Goal: Information Seeking & Learning: Learn about a topic

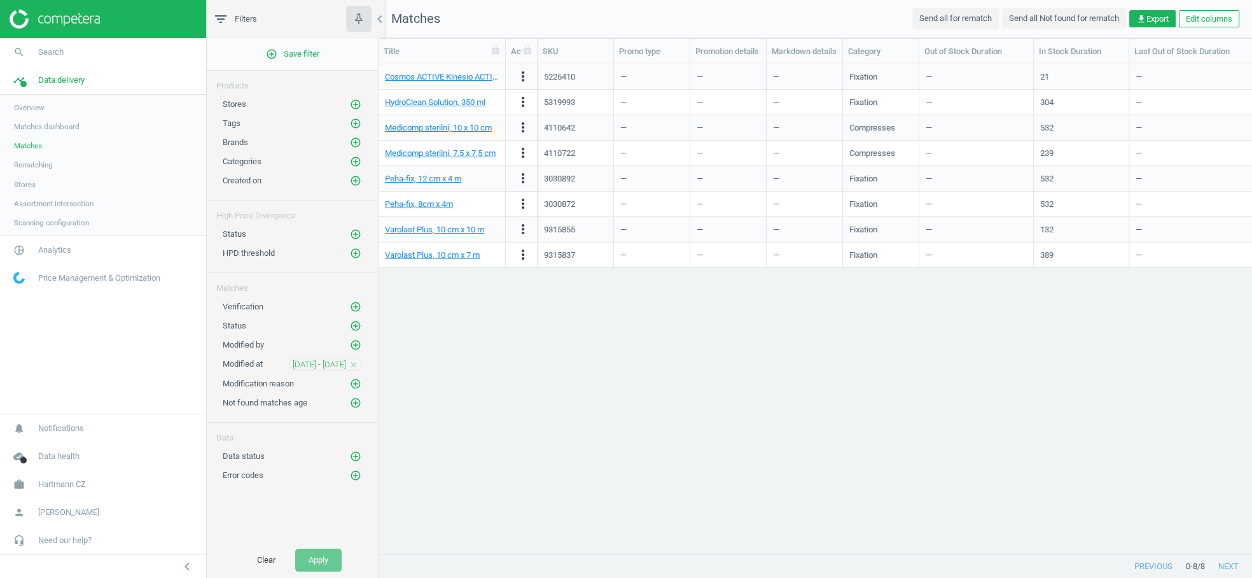
scroll to position [469, 863]
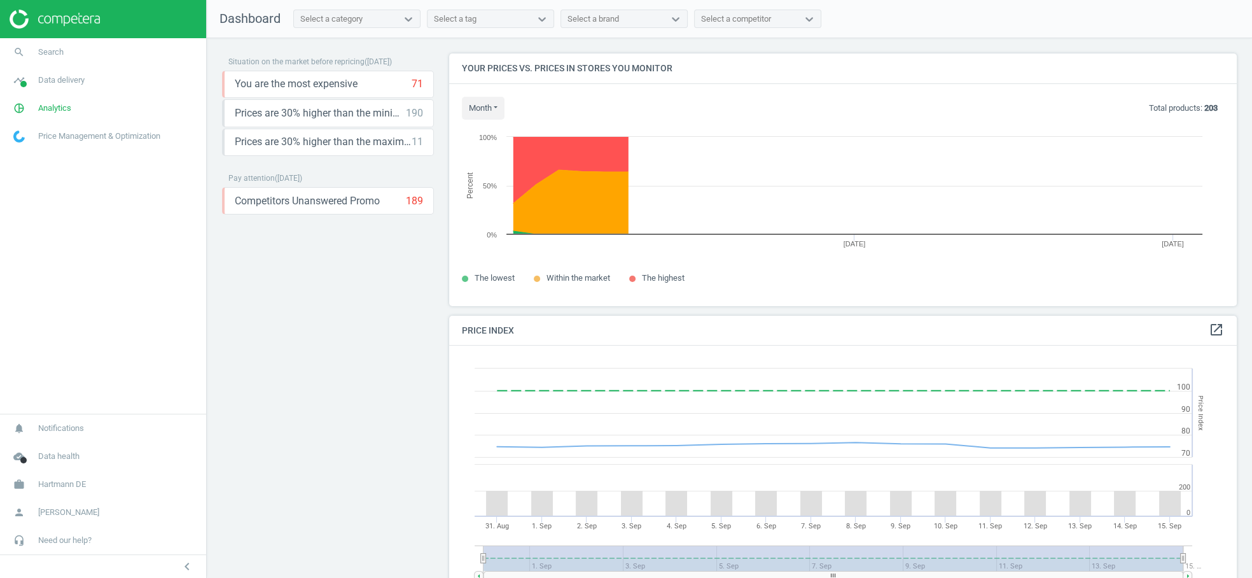
scroll to position [315, 799]
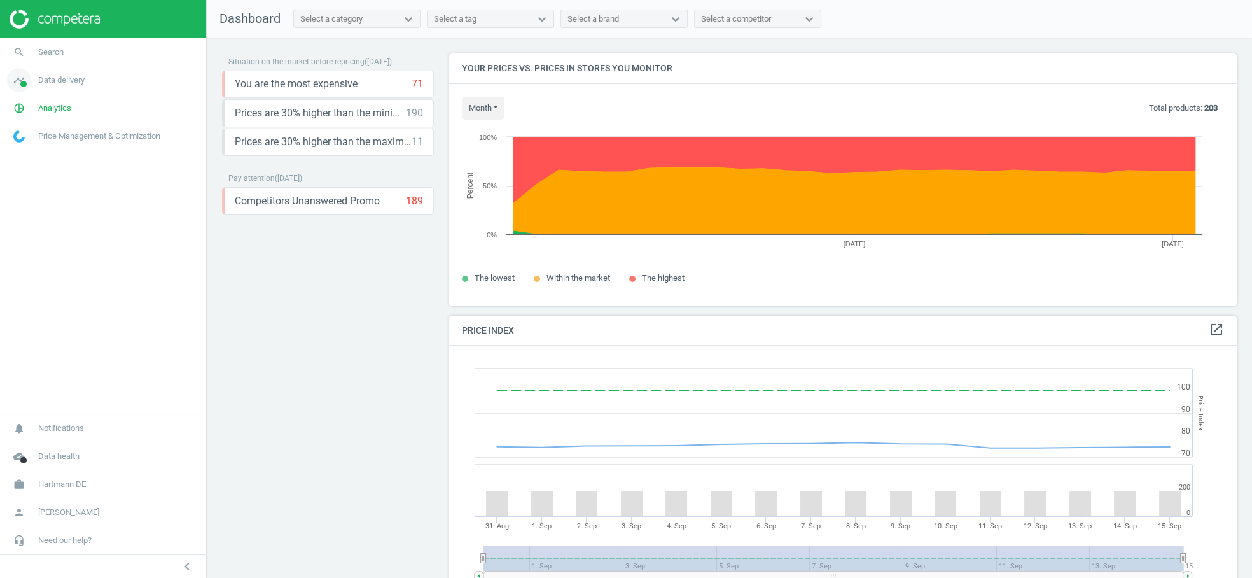
click at [55, 80] on span "Data delivery" at bounding box center [61, 79] width 46 height 11
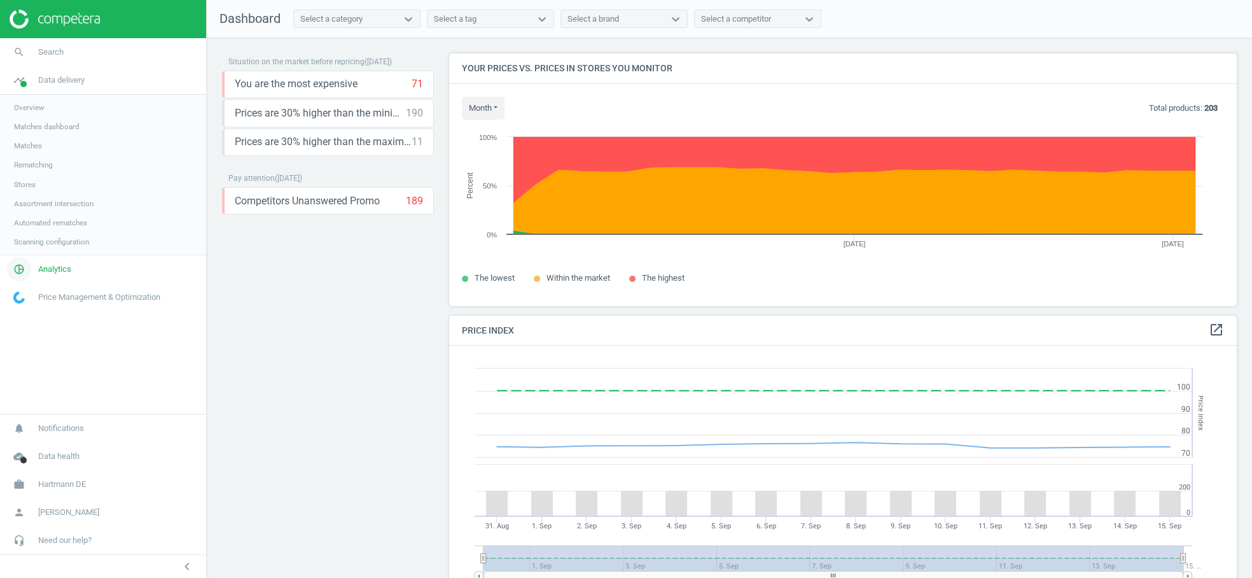
click at [64, 268] on span "Analytics" at bounding box center [54, 268] width 33 height 11
click at [32, 154] on span "Products" at bounding box center [29, 155] width 30 height 10
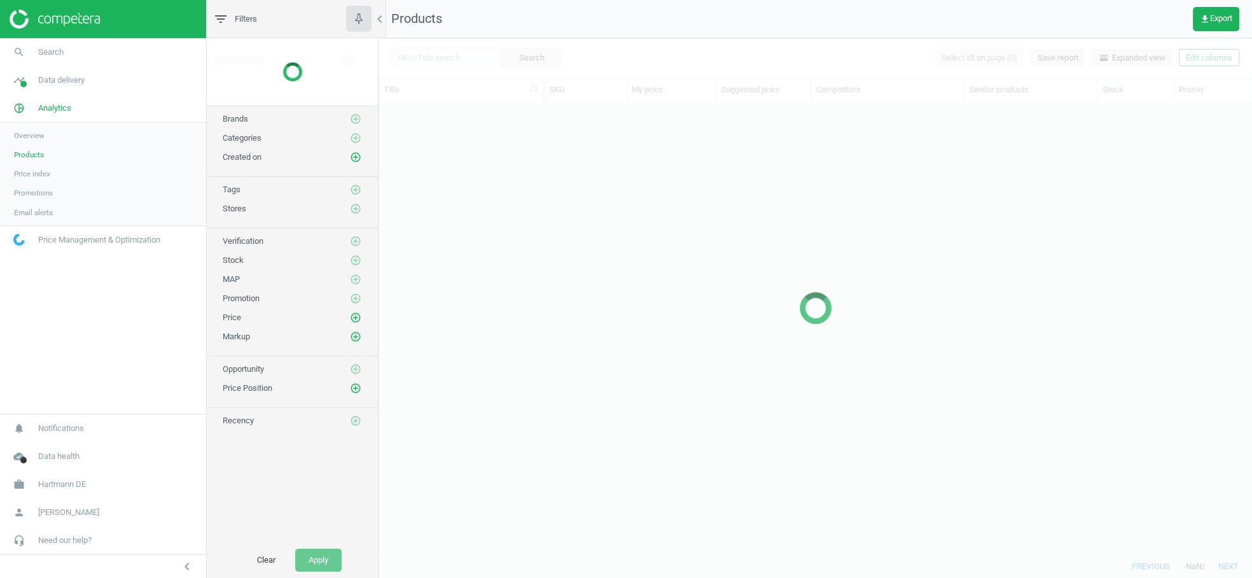
scroll to position [431, 863]
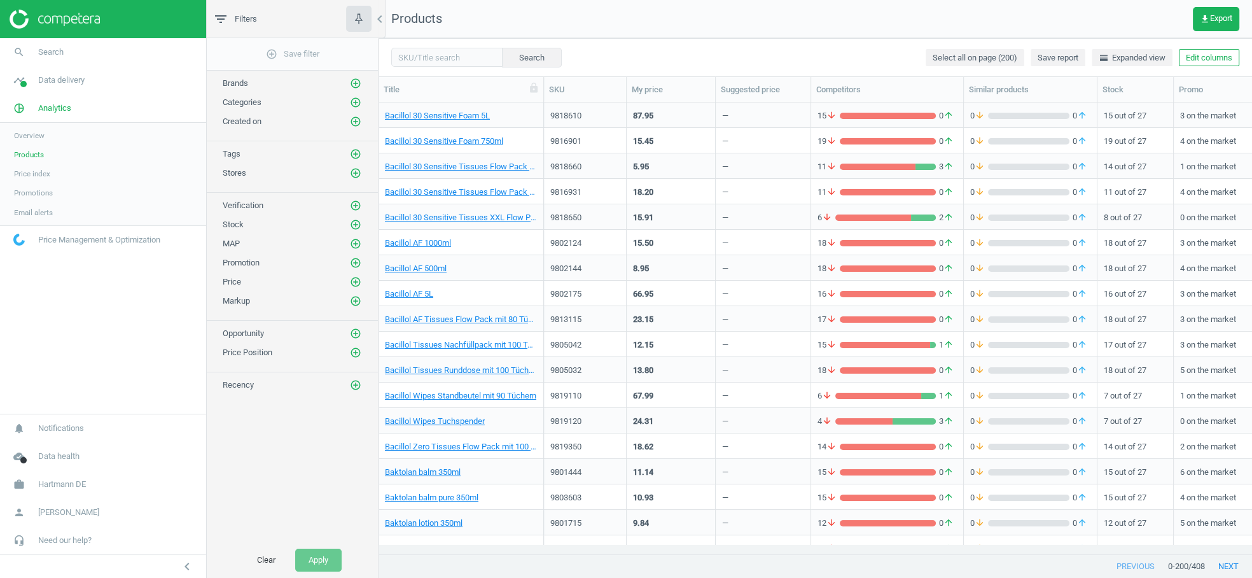
click at [34, 130] on span "Overview" at bounding box center [29, 135] width 31 height 10
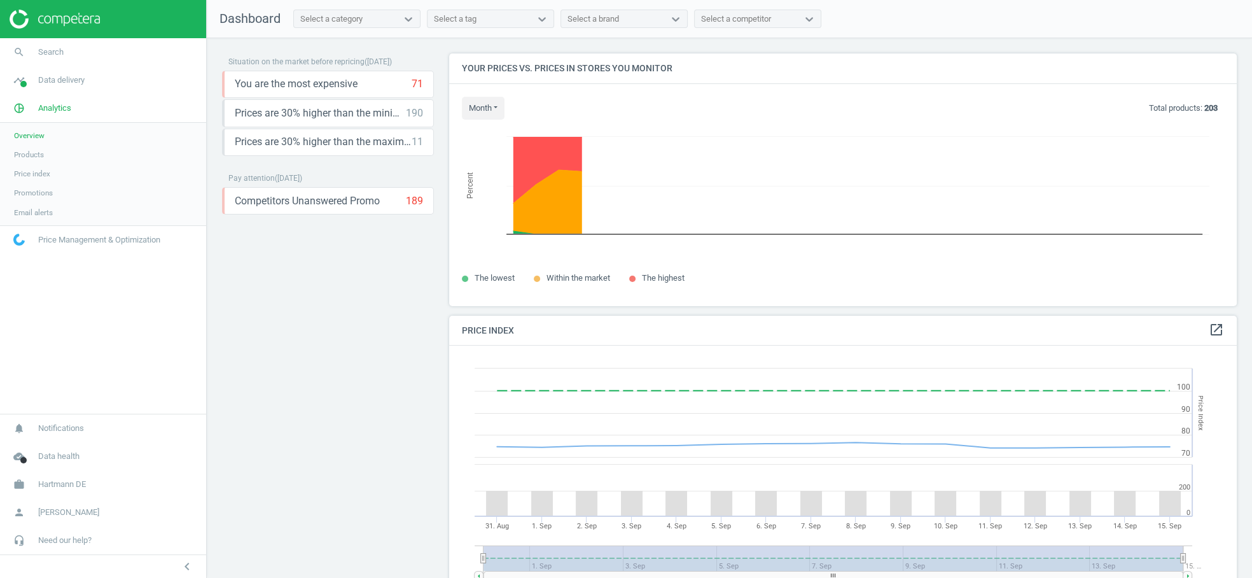
scroll to position [315, 799]
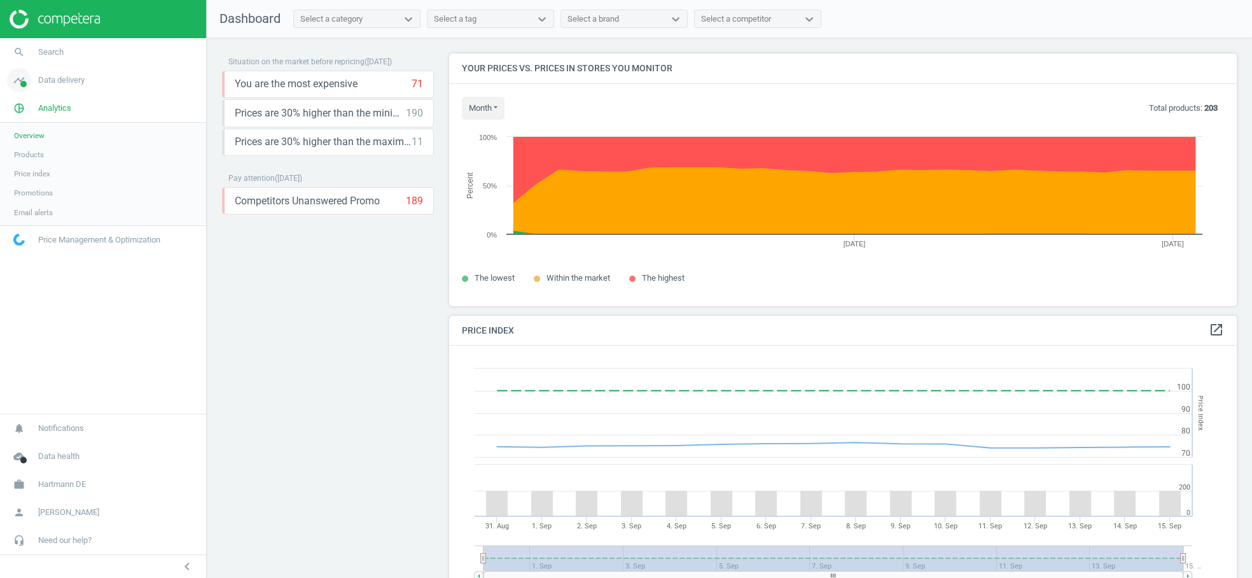
click at [71, 76] on span "Data delivery" at bounding box center [61, 79] width 46 height 11
click at [21, 109] on span "Overview" at bounding box center [29, 107] width 31 height 10
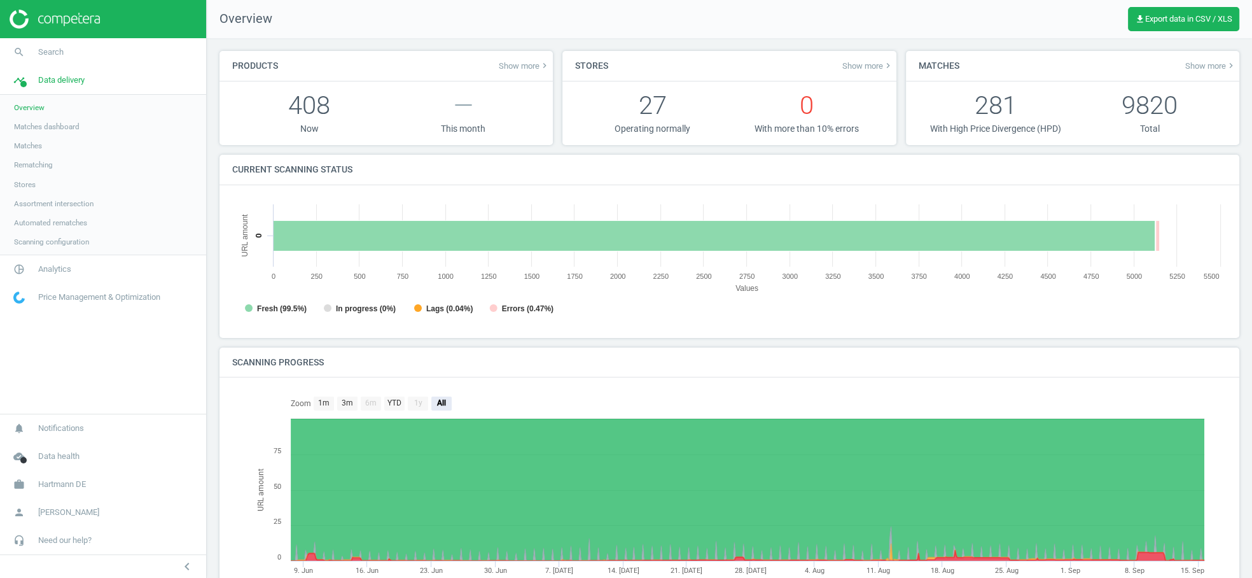
scroll to position [6, 6]
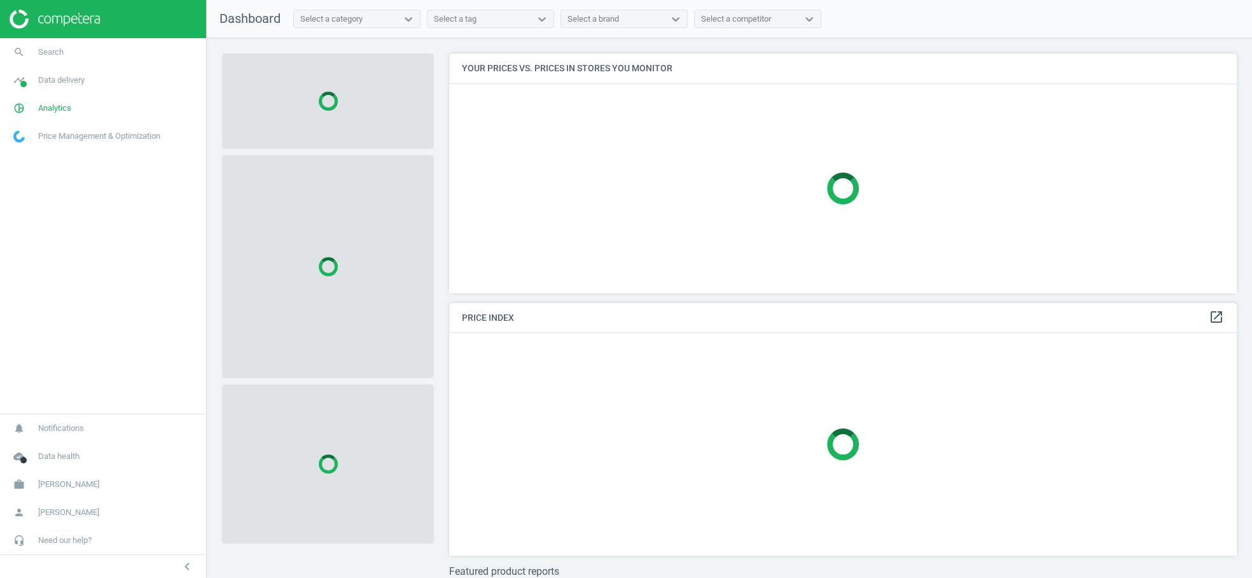
scroll to position [261, 799]
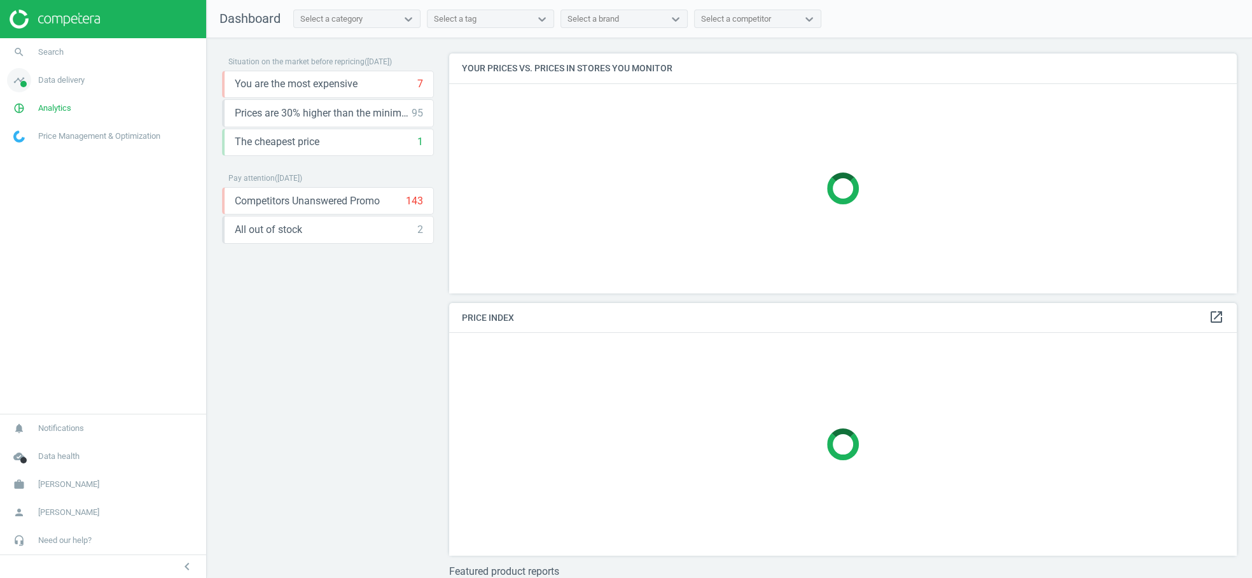
click at [57, 80] on span "Data delivery" at bounding box center [61, 79] width 46 height 11
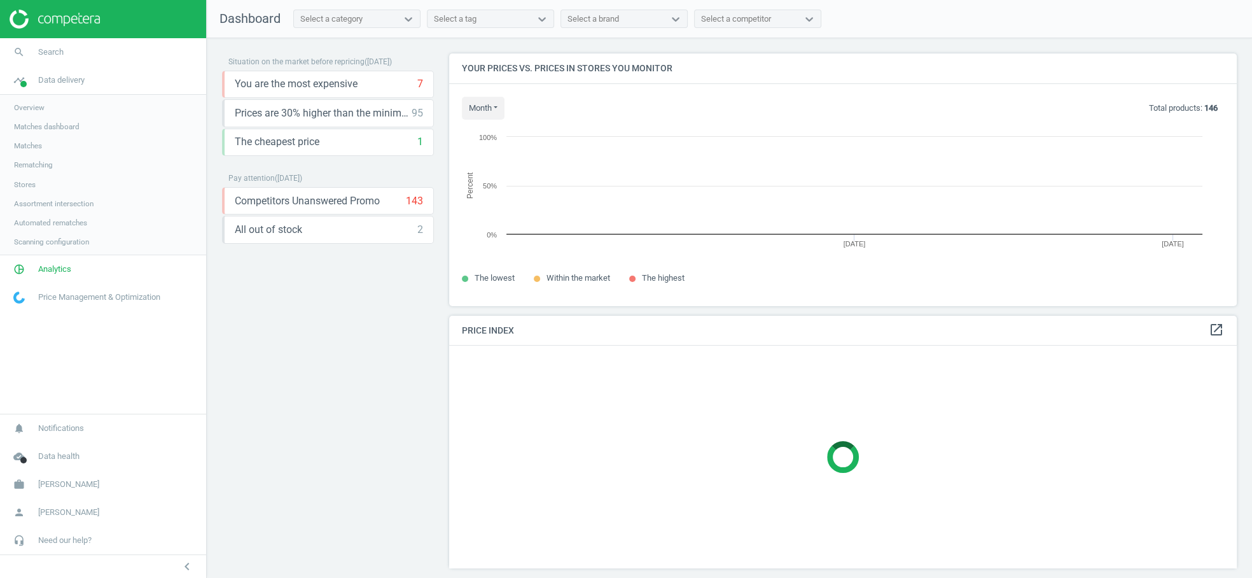
scroll to position [274, 799]
click at [36, 109] on span "Overview" at bounding box center [29, 107] width 31 height 10
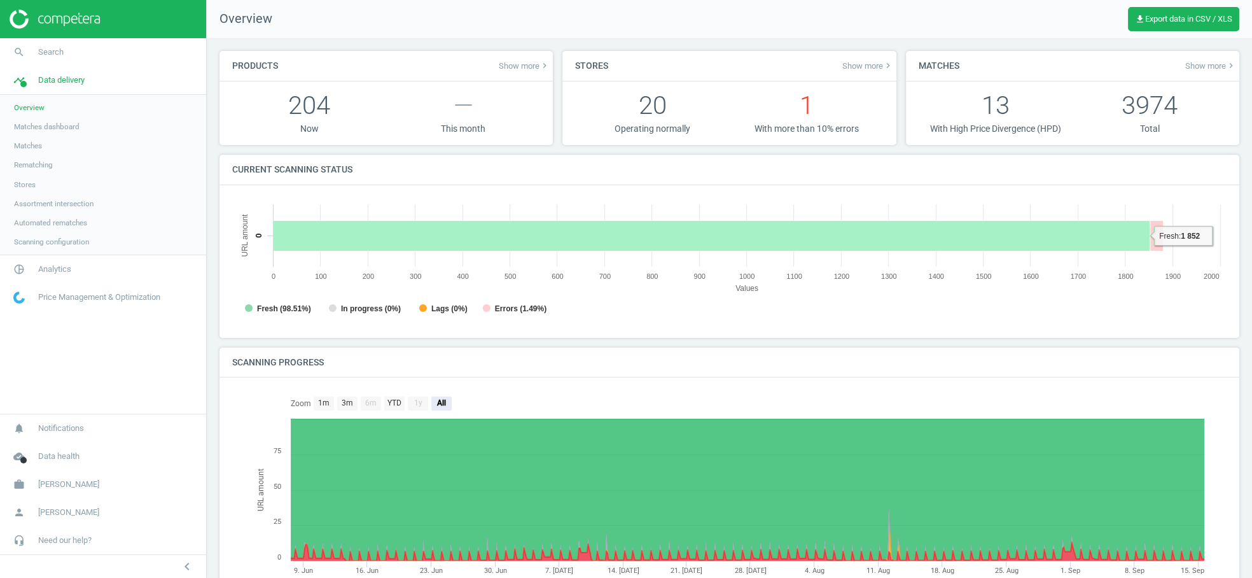
scroll to position [6, 6]
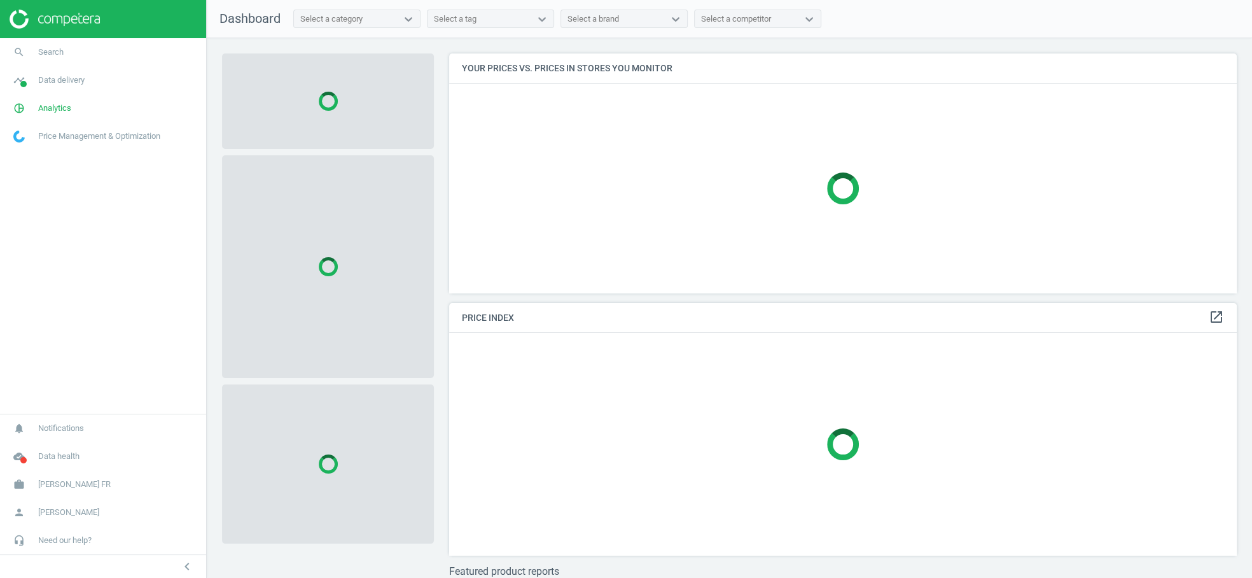
scroll to position [261, 799]
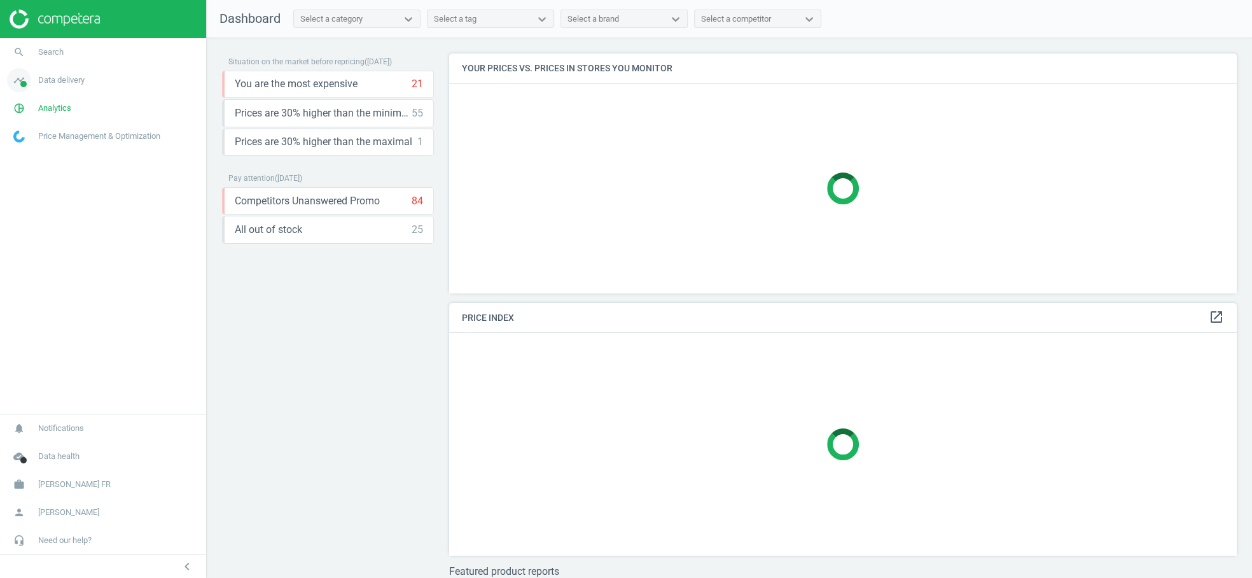
click at [64, 74] on link "timeline Data delivery" at bounding box center [103, 80] width 206 height 28
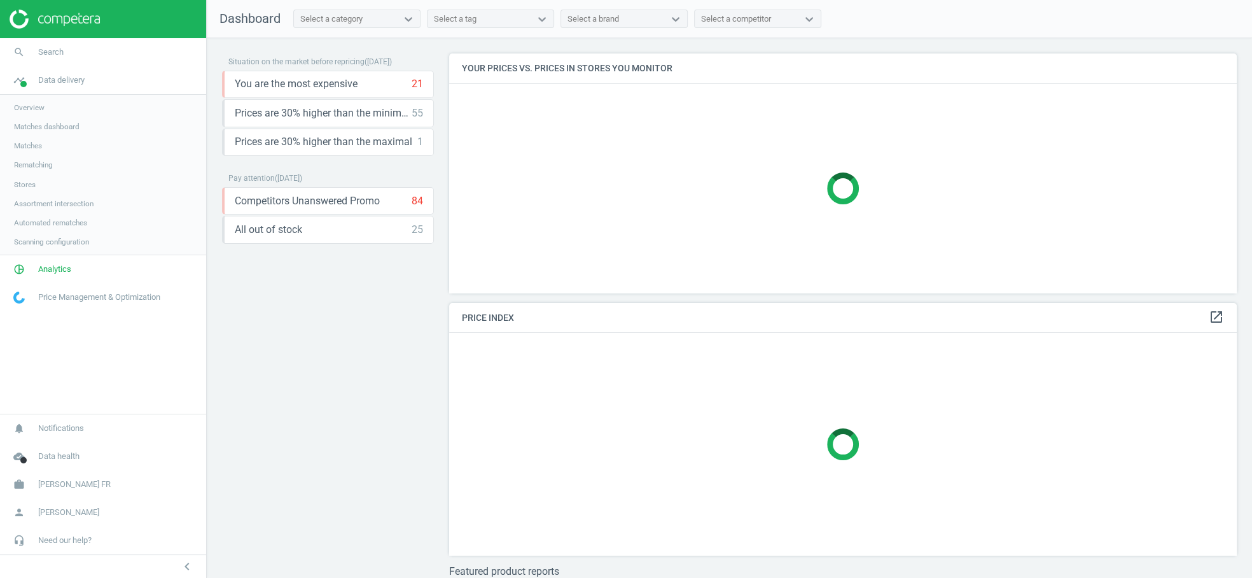
click at [38, 104] on span "Overview" at bounding box center [29, 107] width 31 height 10
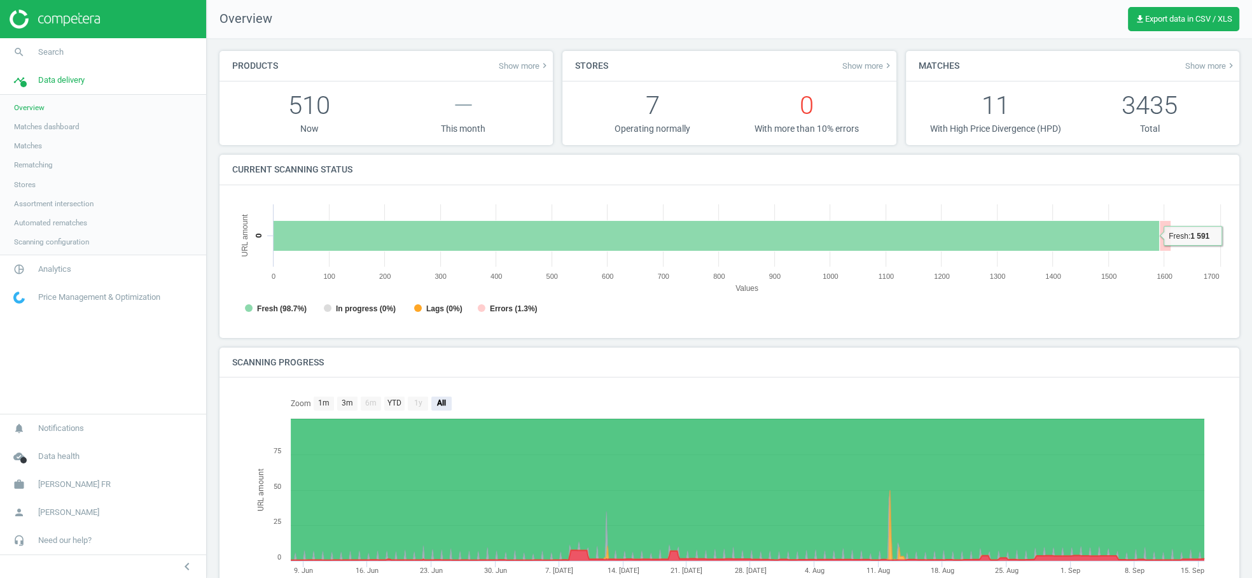
scroll to position [6, 6]
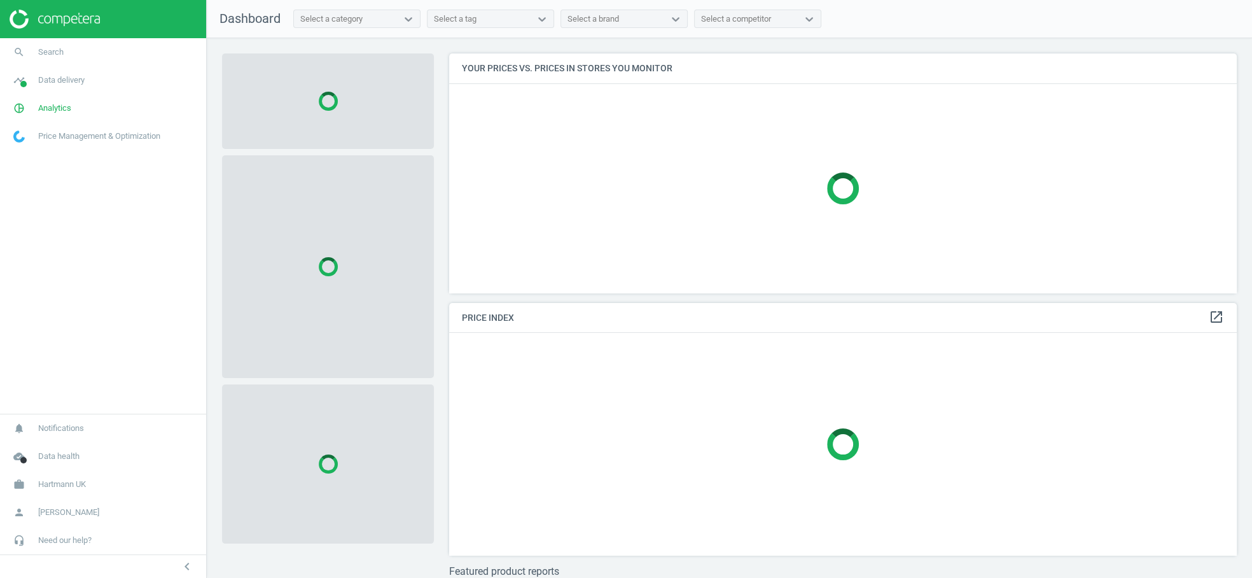
scroll to position [261, 799]
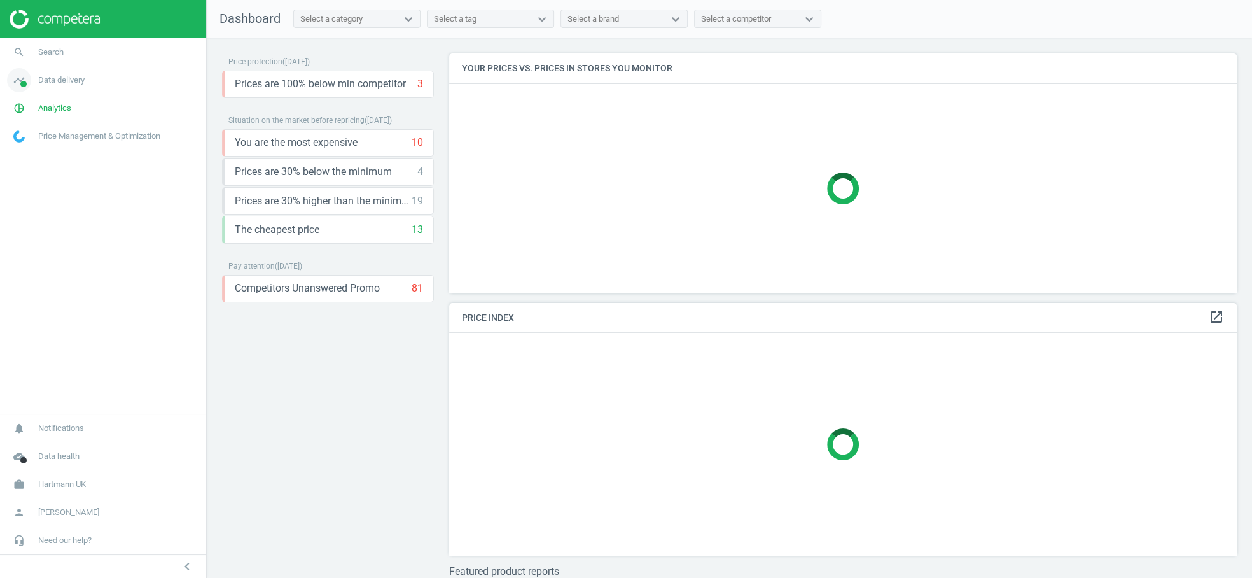
click at [44, 83] on span "Data delivery" at bounding box center [61, 79] width 46 height 11
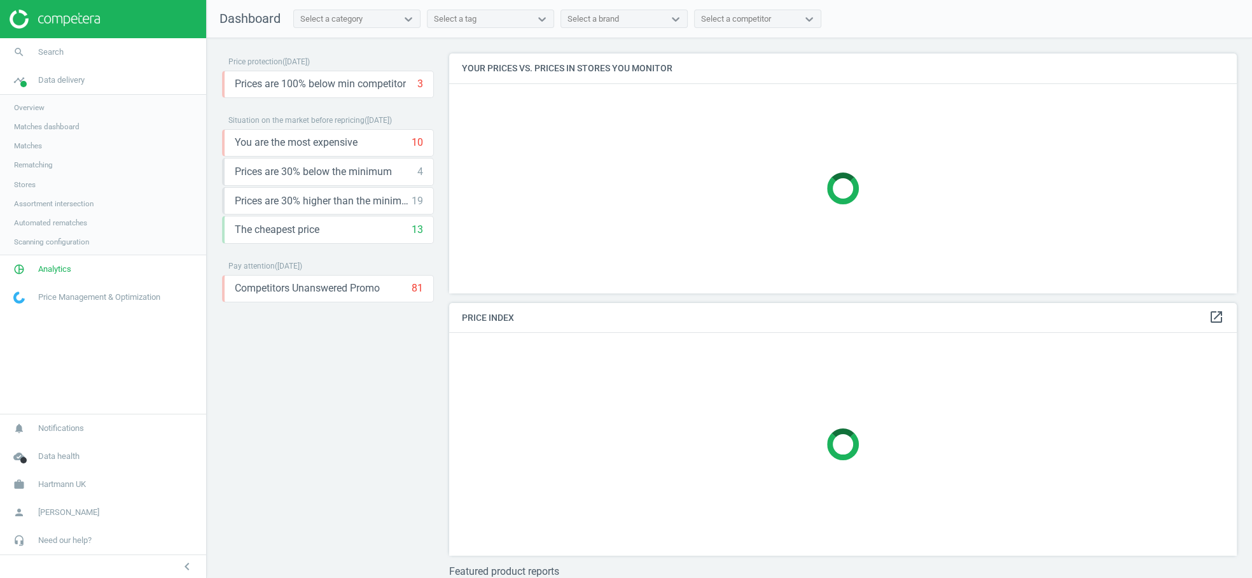
click at [36, 108] on span "Overview" at bounding box center [29, 107] width 31 height 10
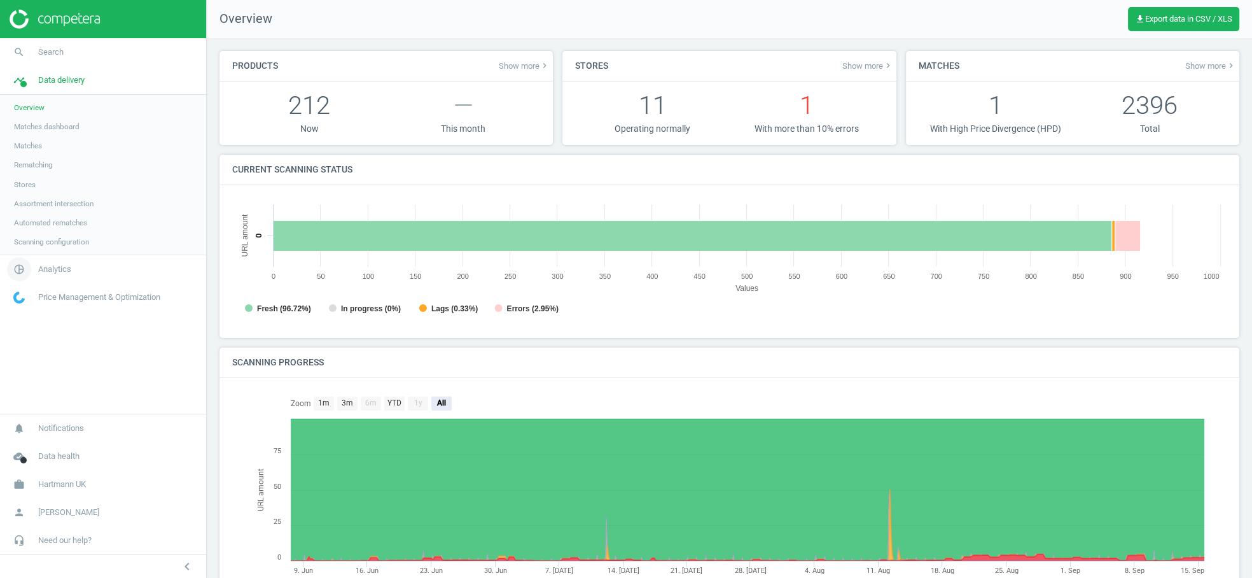
scroll to position [6, 6]
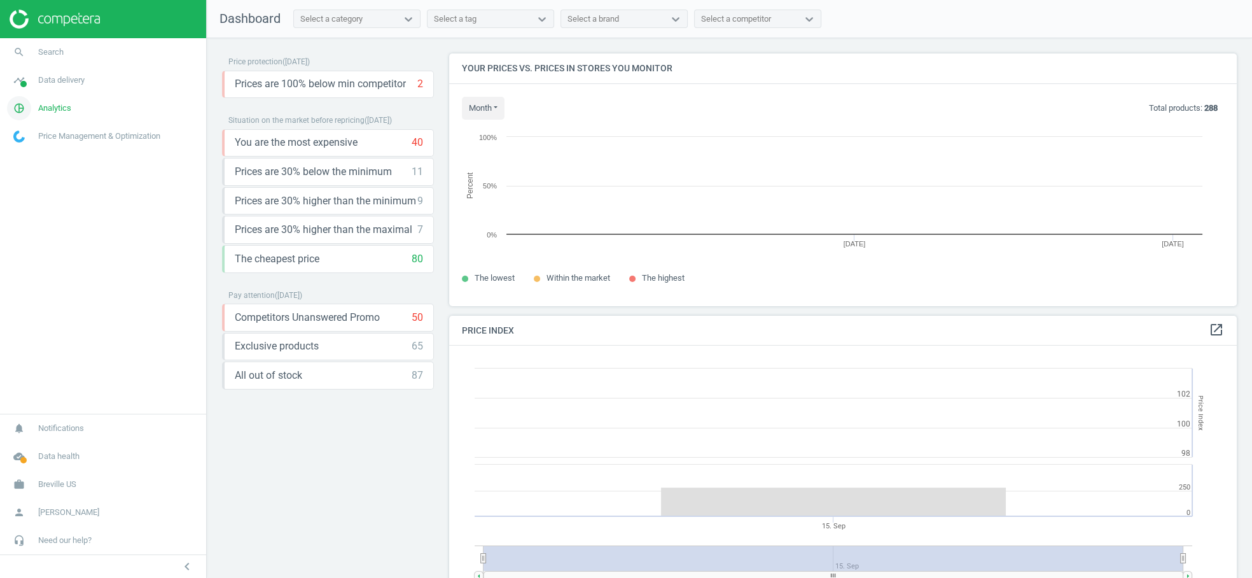
scroll to position [315, 799]
click at [62, 83] on span "Data delivery" at bounding box center [61, 79] width 46 height 11
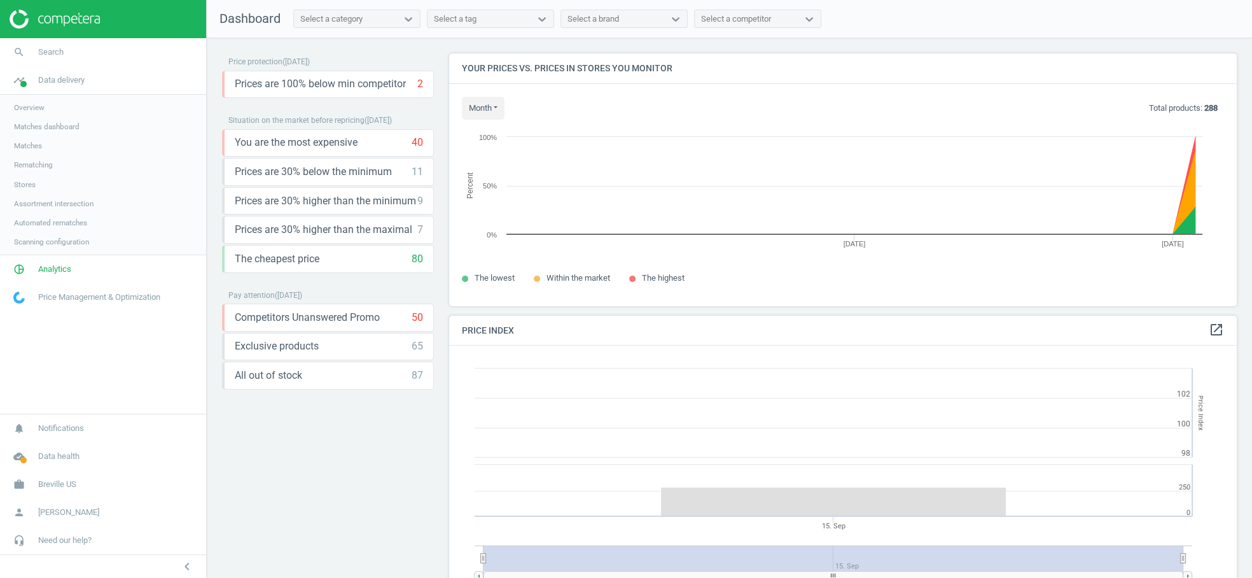
click at [32, 108] on span "Overview" at bounding box center [29, 107] width 31 height 10
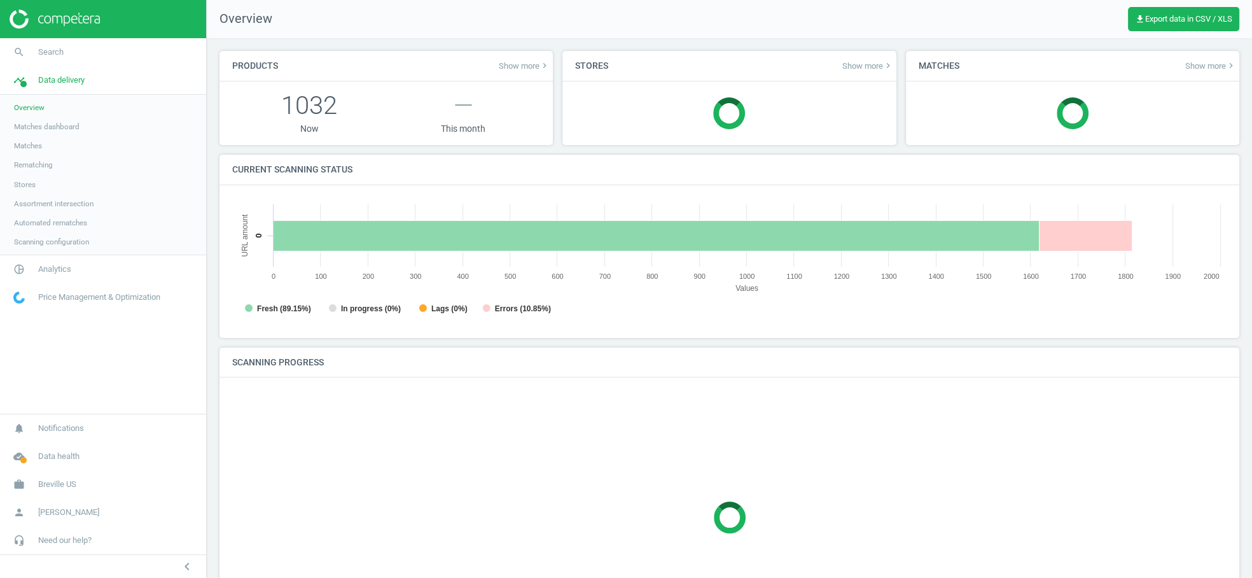
scroll to position [277, 1006]
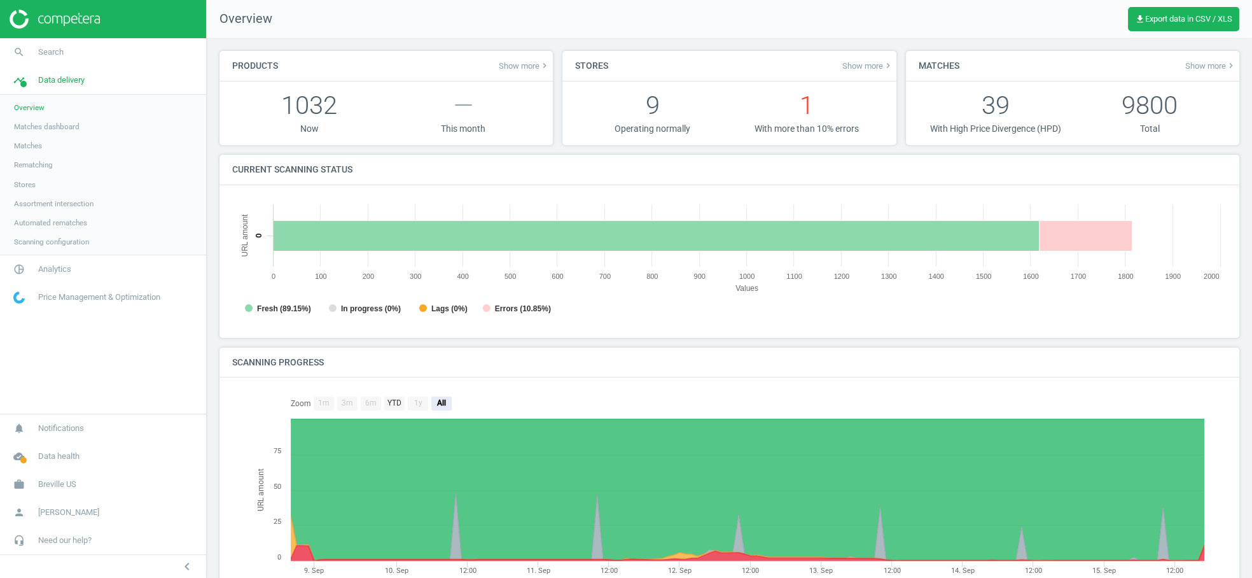
click at [36, 148] on span "Matches" at bounding box center [28, 146] width 28 height 10
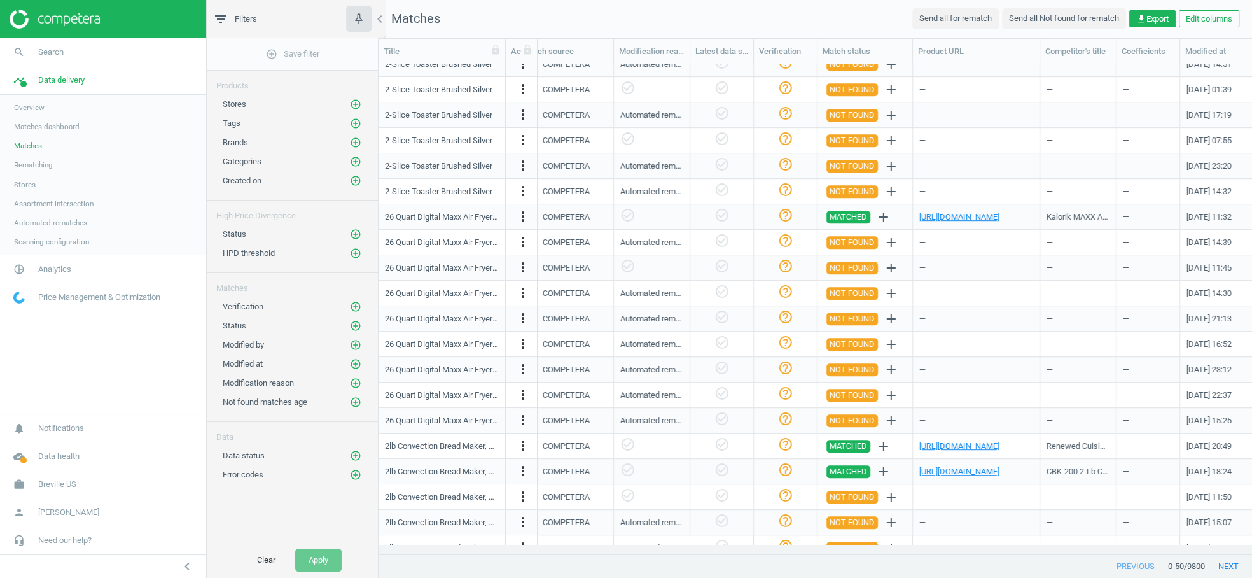
scroll to position [793, 0]
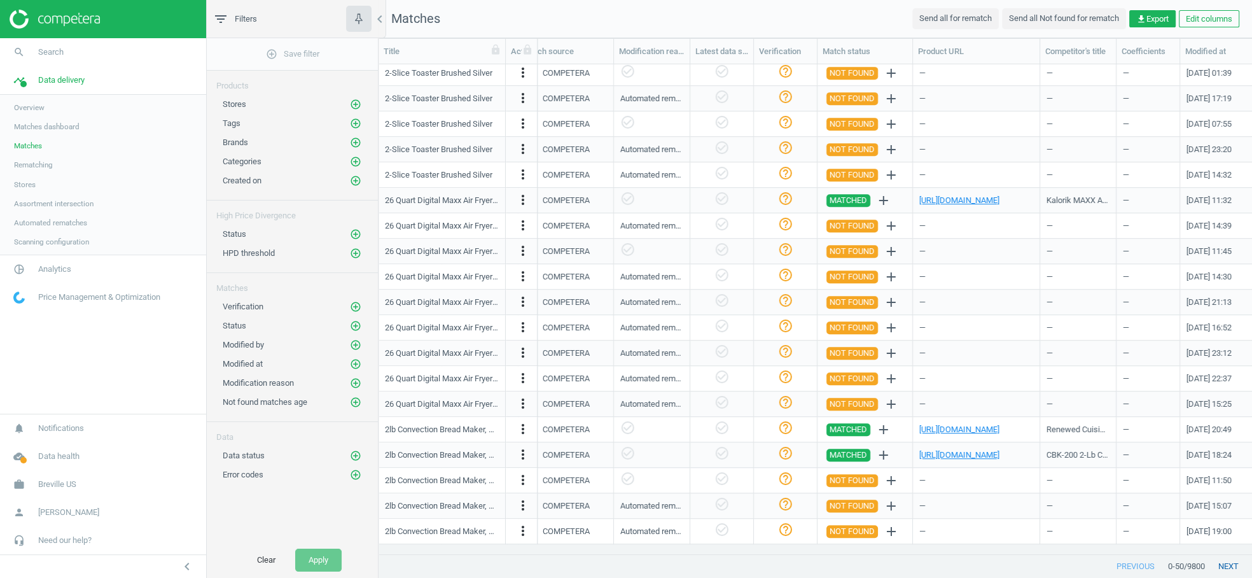
click at [1232, 567] on button "next" at bounding box center [1228, 566] width 47 height 23
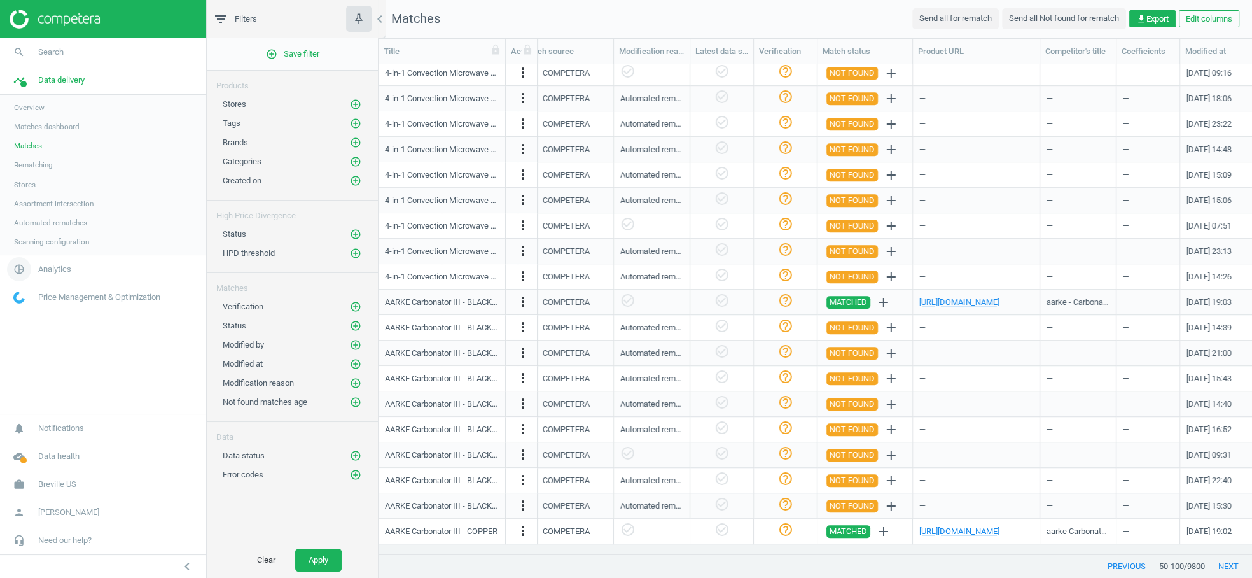
click at [43, 275] on link "pie_chart_outlined Analytics" at bounding box center [103, 269] width 206 height 28
click at [27, 156] on span "Products" at bounding box center [29, 155] width 30 height 10
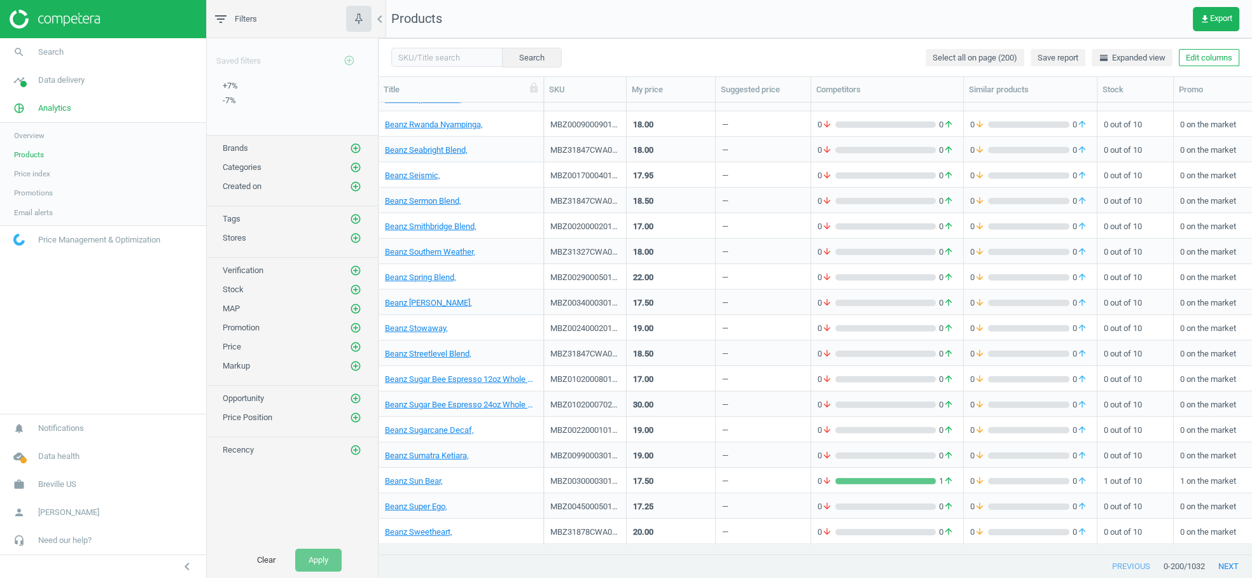
scroll to position [4649, 0]
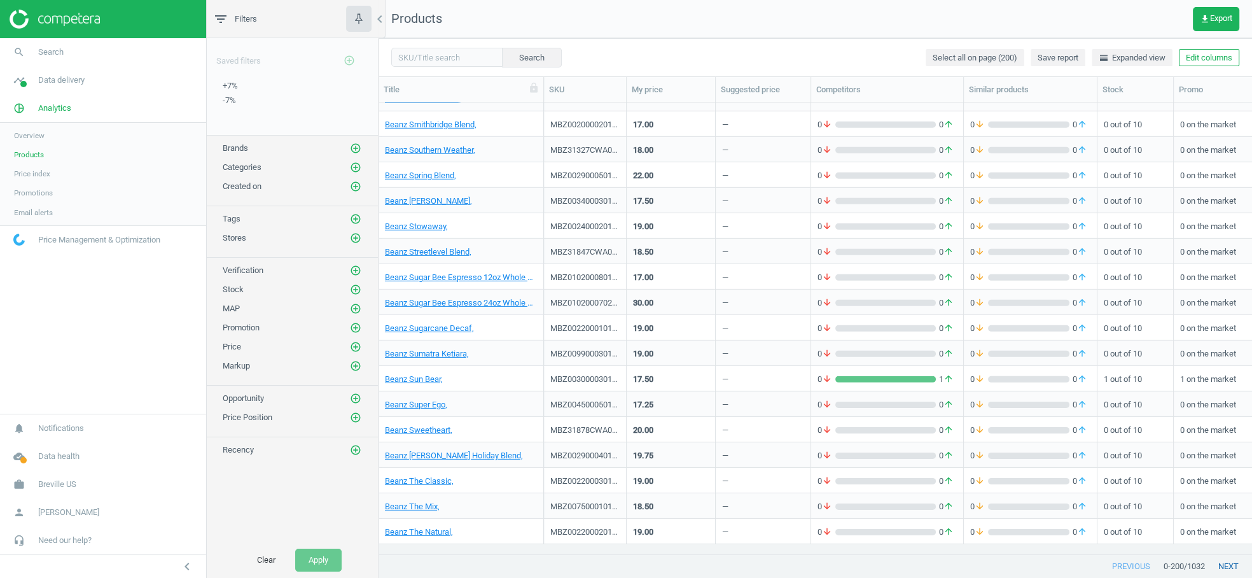
click at [1227, 569] on button "next" at bounding box center [1228, 566] width 47 height 23
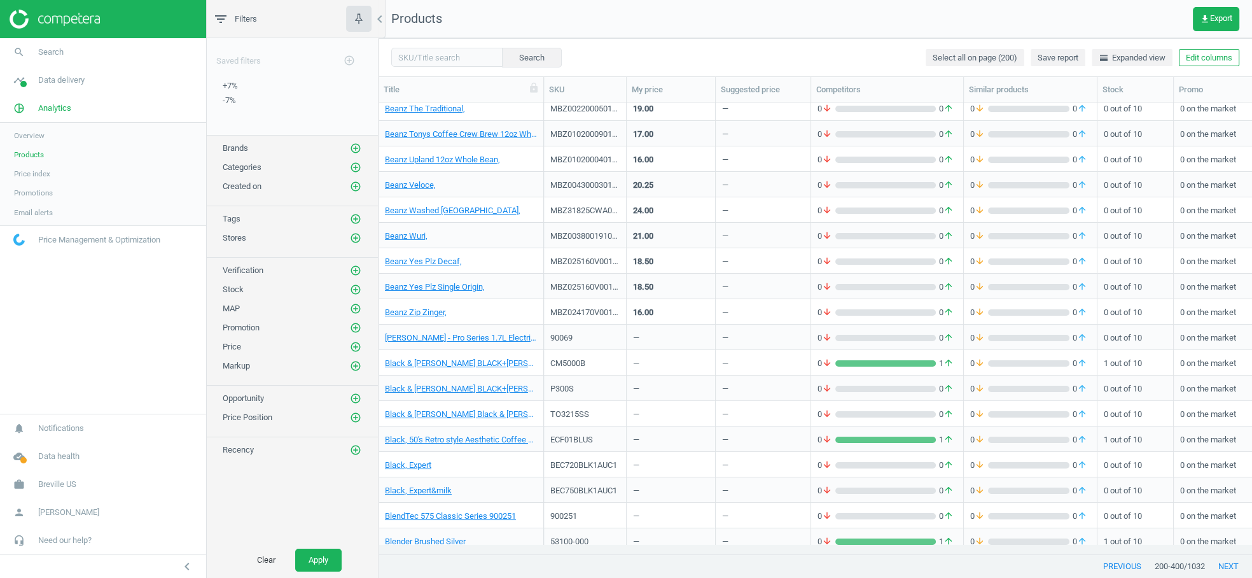
scroll to position [22, 0]
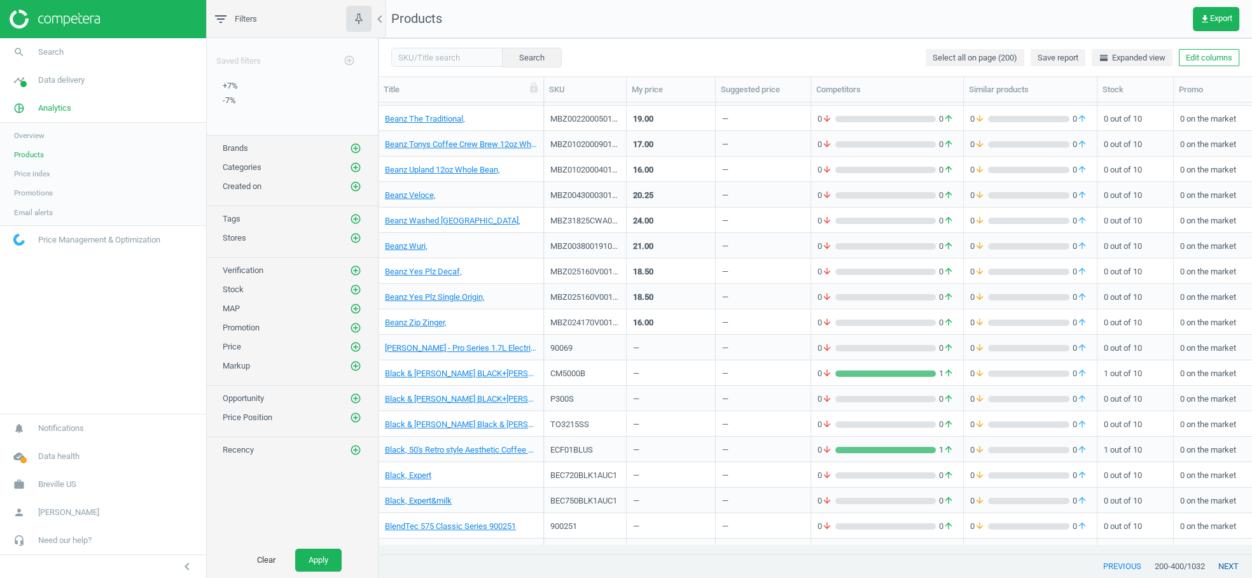
click at [1227, 569] on button "next" at bounding box center [1228, 566] width 47 height 23
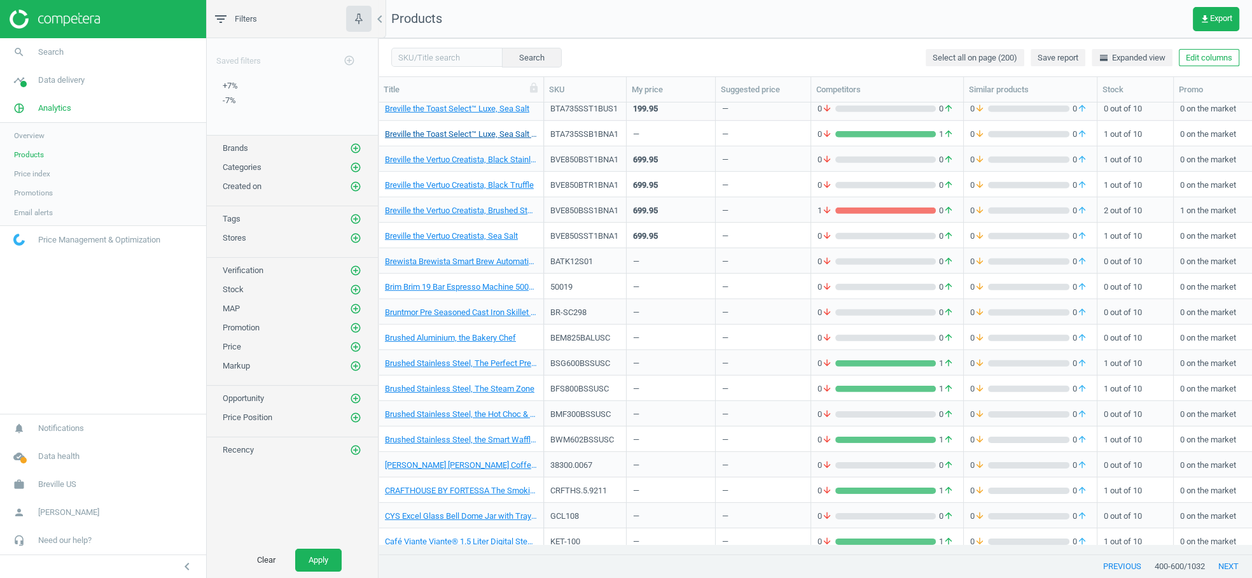
scroll to position [4649, 0]
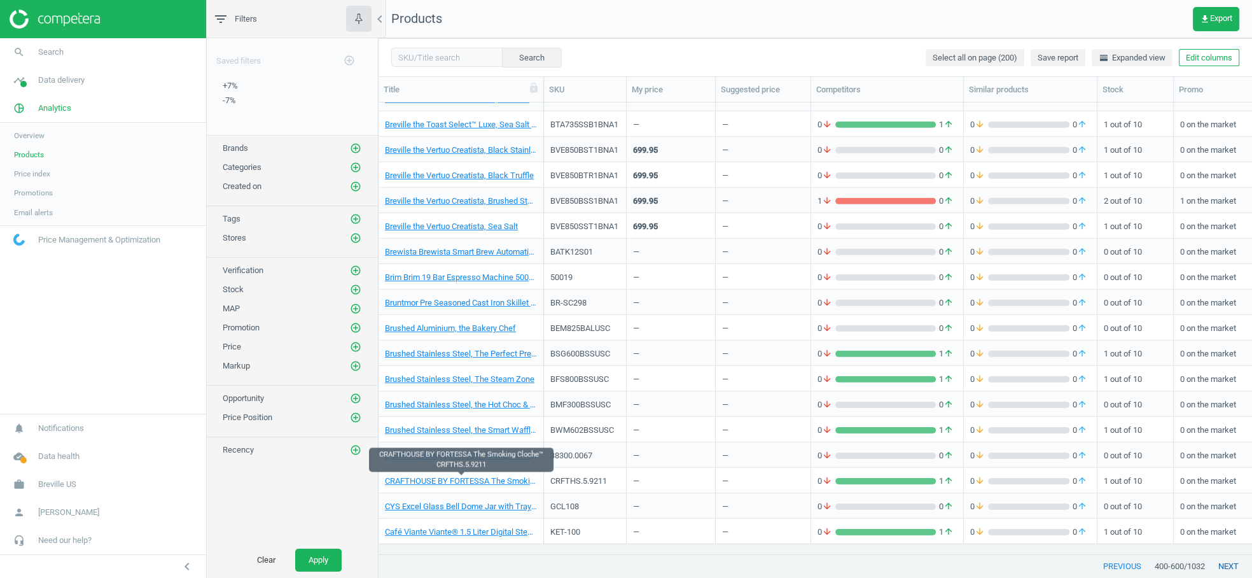
click at [1226, 568] on button "next" at bounding box center [1228, 566] width 47 height 23
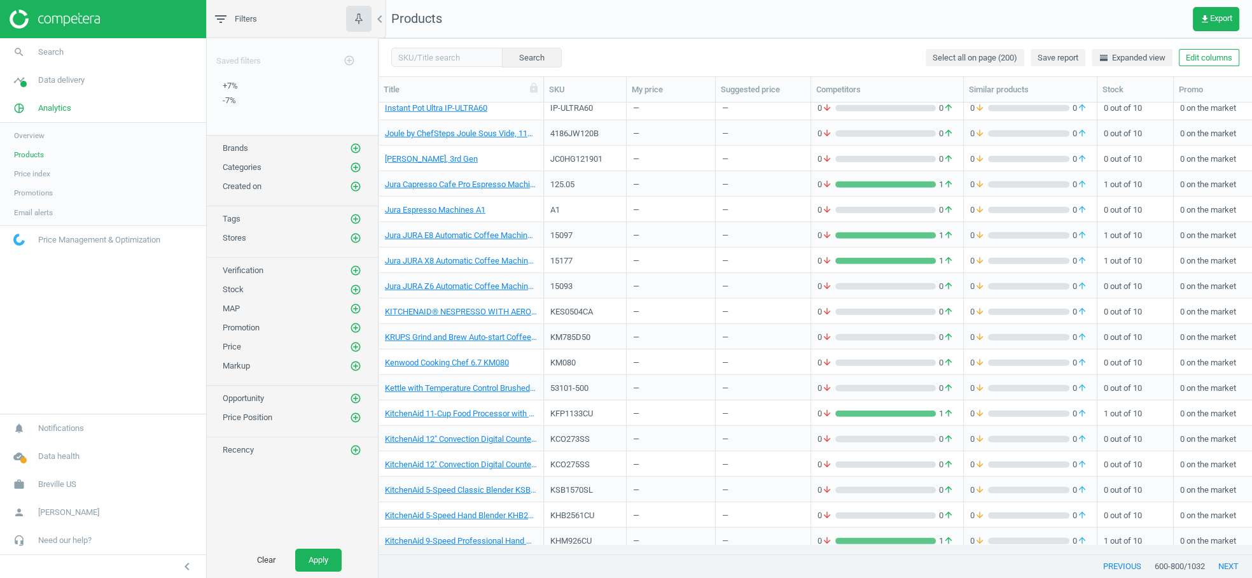
scroll to position [4649, 0]
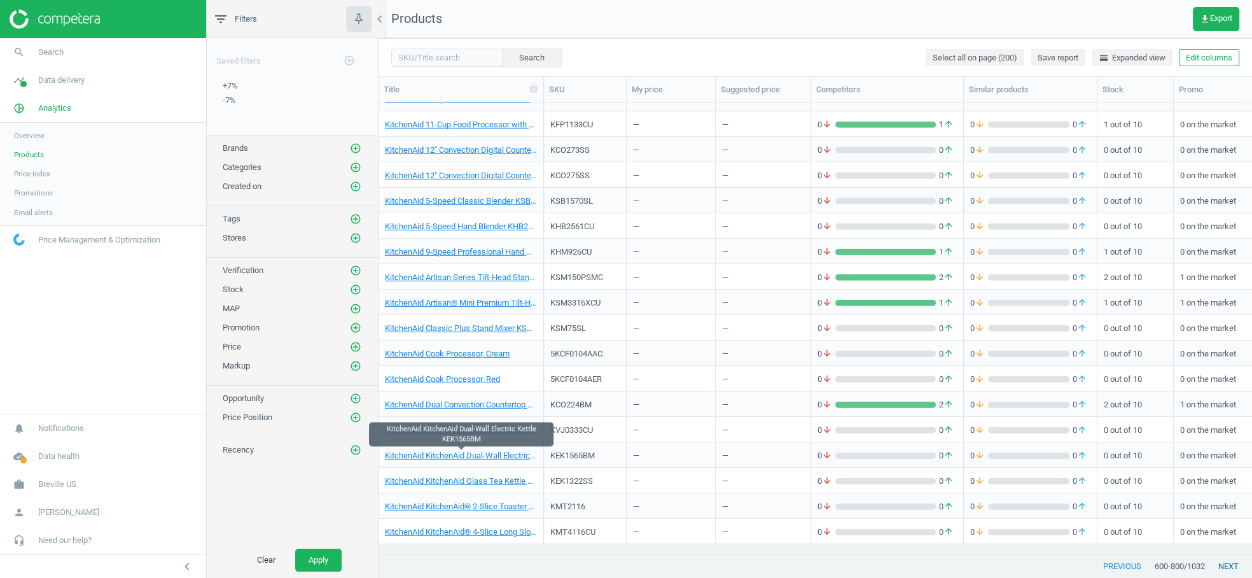
click at [1228, 564] on button "next" at bounding box center [1228, 566] width 47 height 23
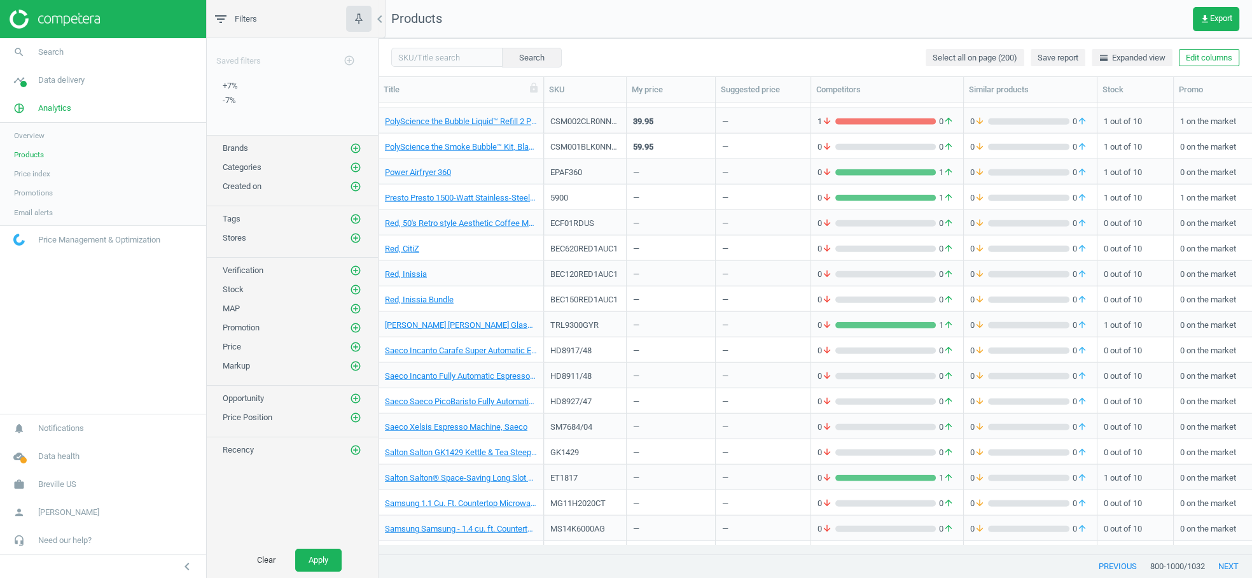
scroll to position [3507, 0]
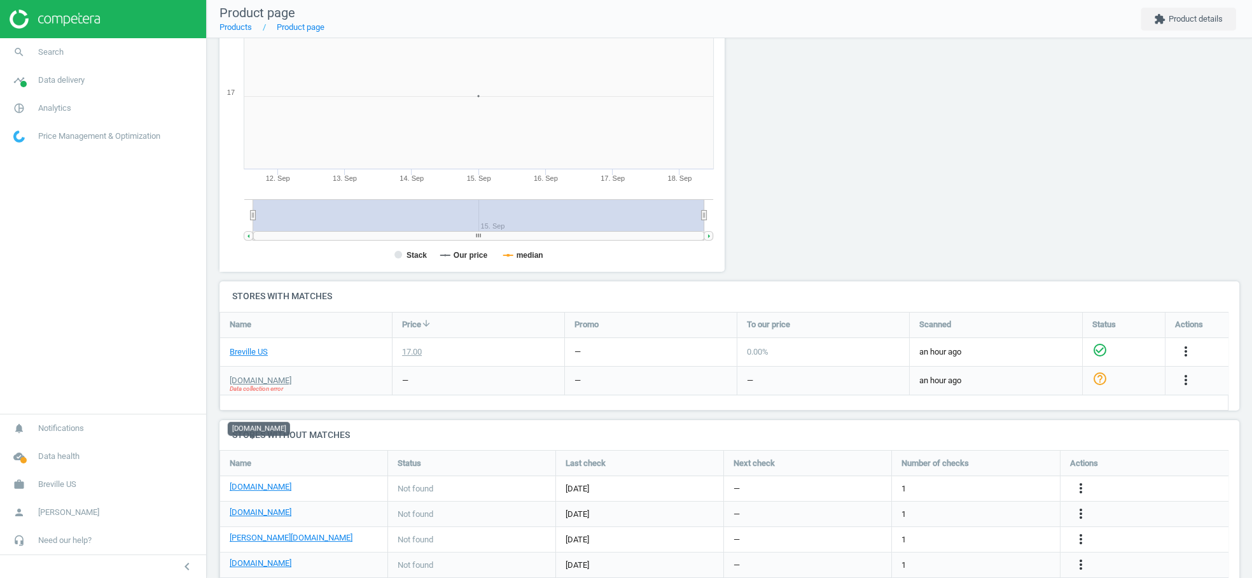
scroll to position [340, 0]
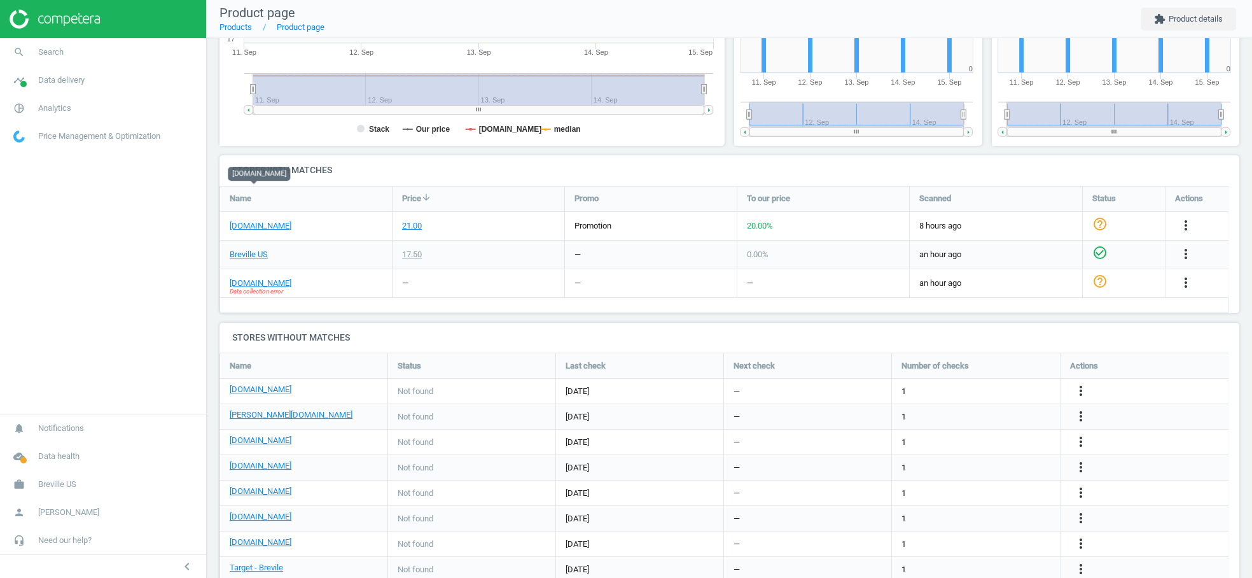
scroll to position [338, 0]
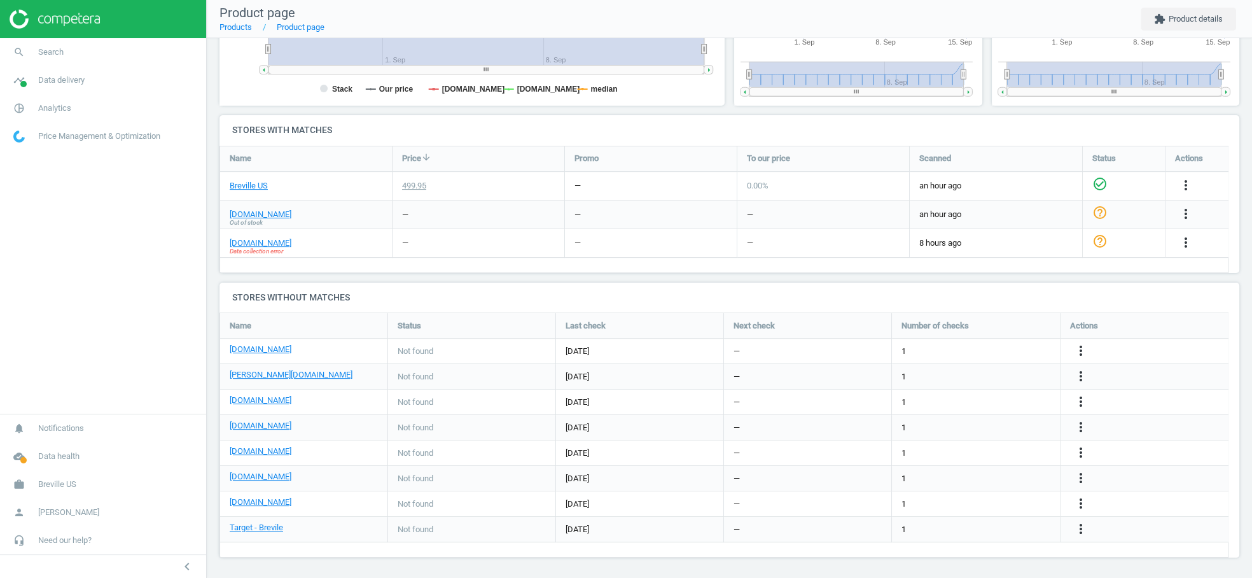
scroll to position [354, 0]
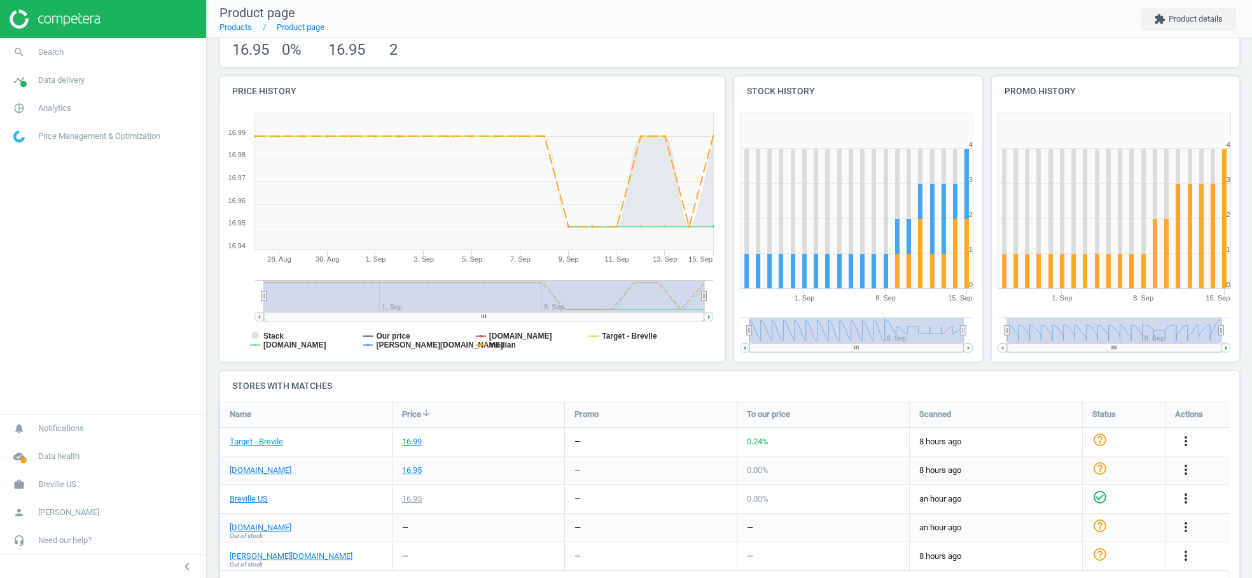
scroll to position [132, 0]
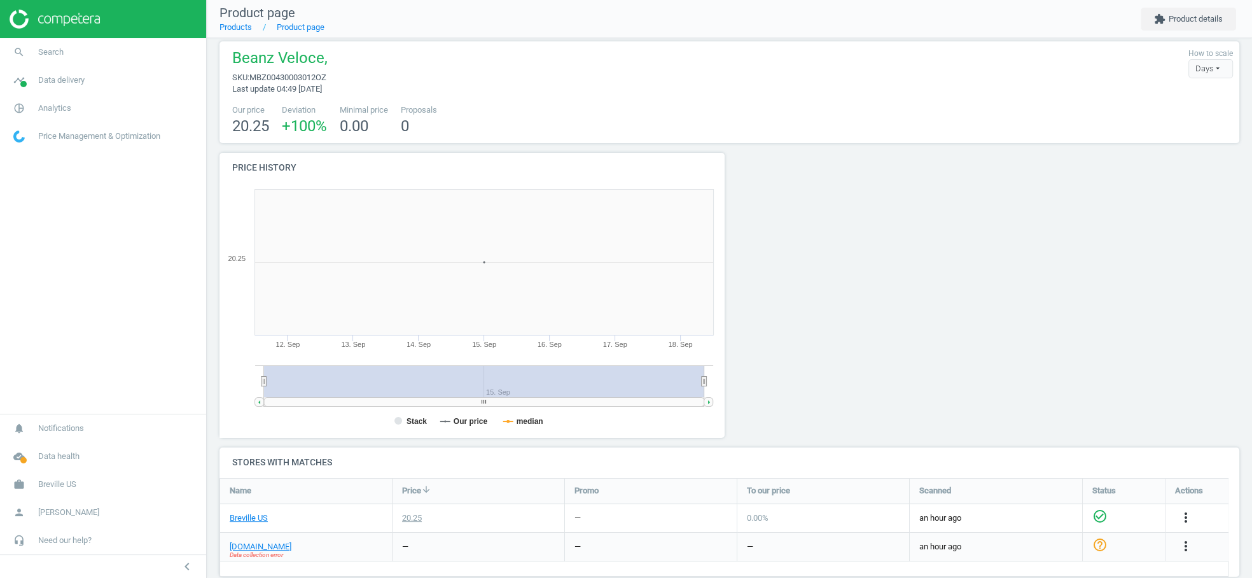
scroll to position [23, 0]
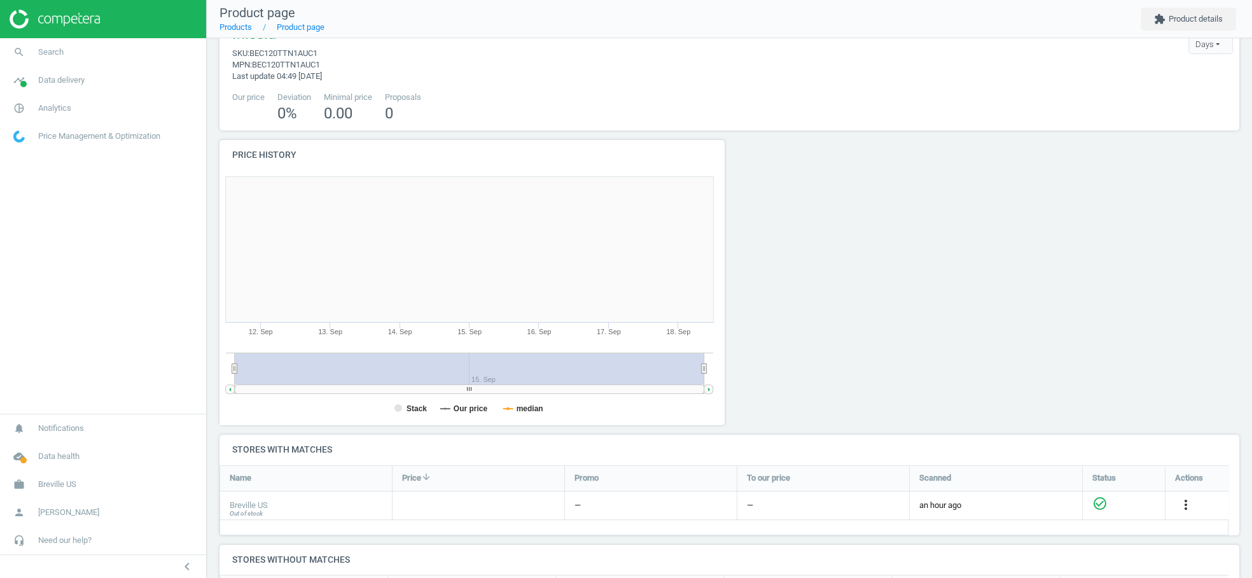
scroll to position [234, 0]
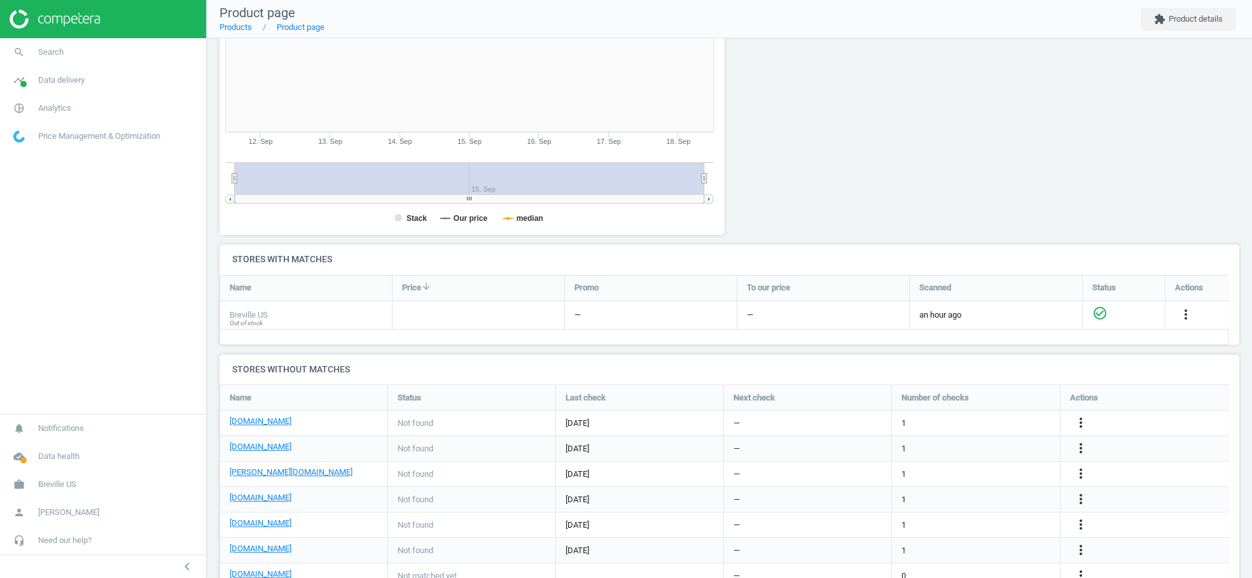
scroll to position [333, 0]
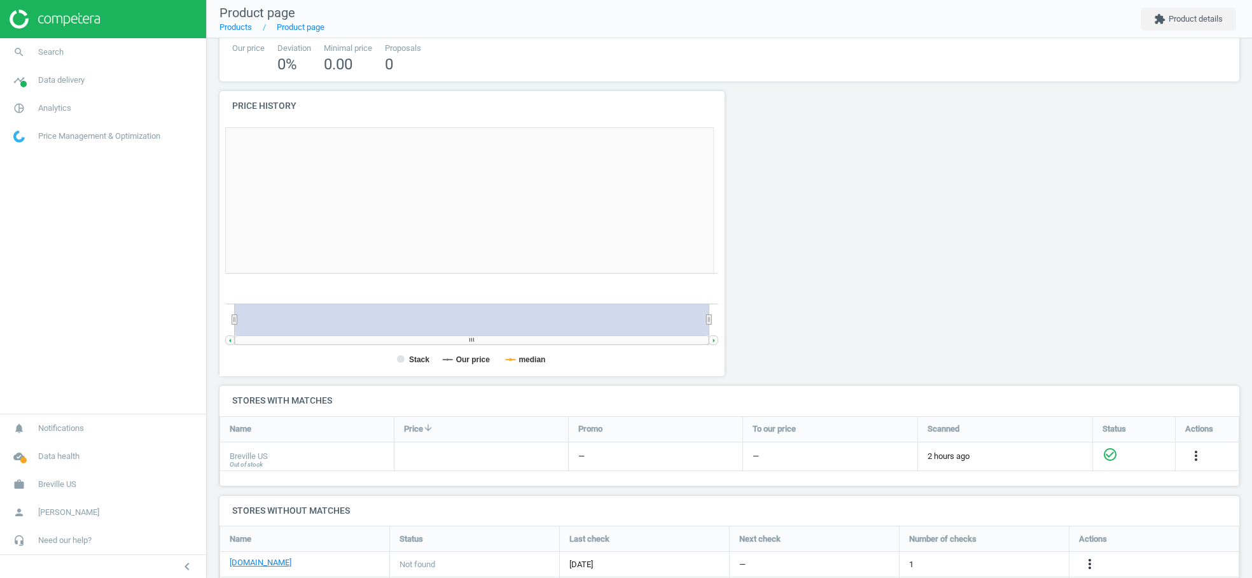
scroll to position [318, 1042]
